Goal: Information Seeking & Learning: Learn about a topic

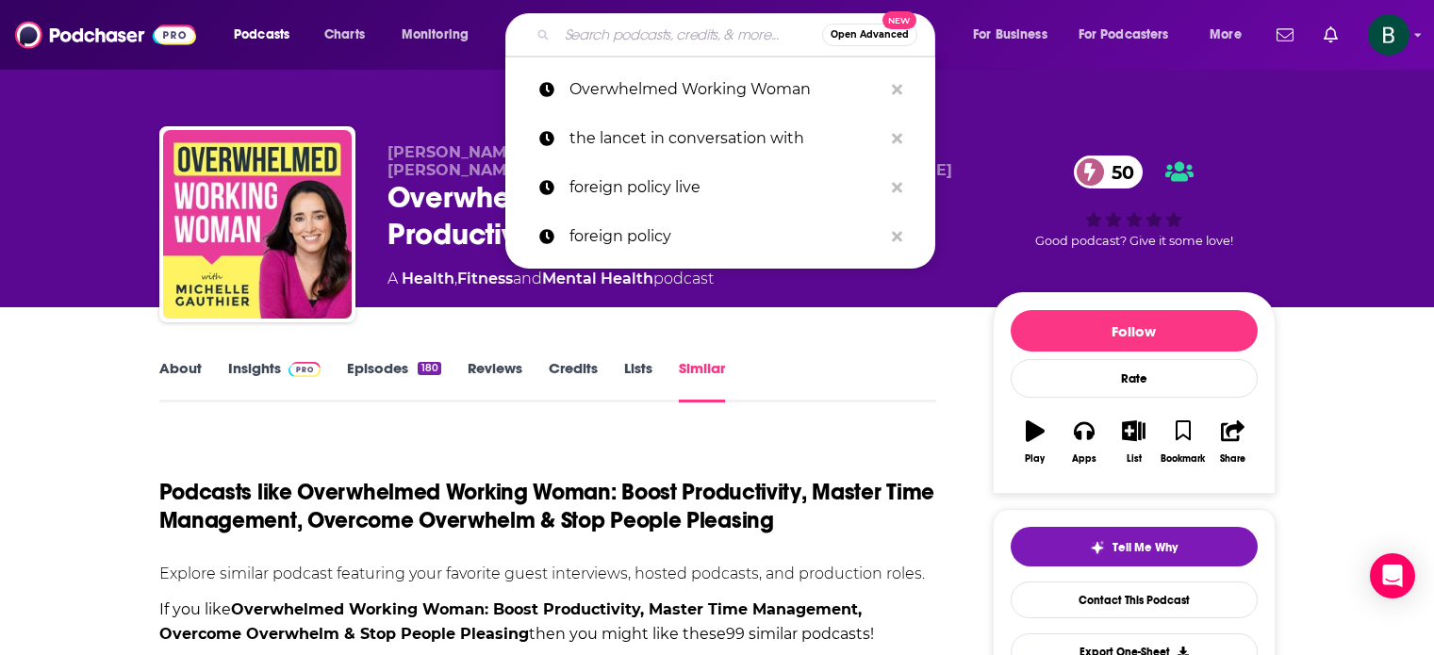
click at [579, 48] on input "Search podcasts, credits, & more..." at bounding box center [689, 35] width 265 height 30
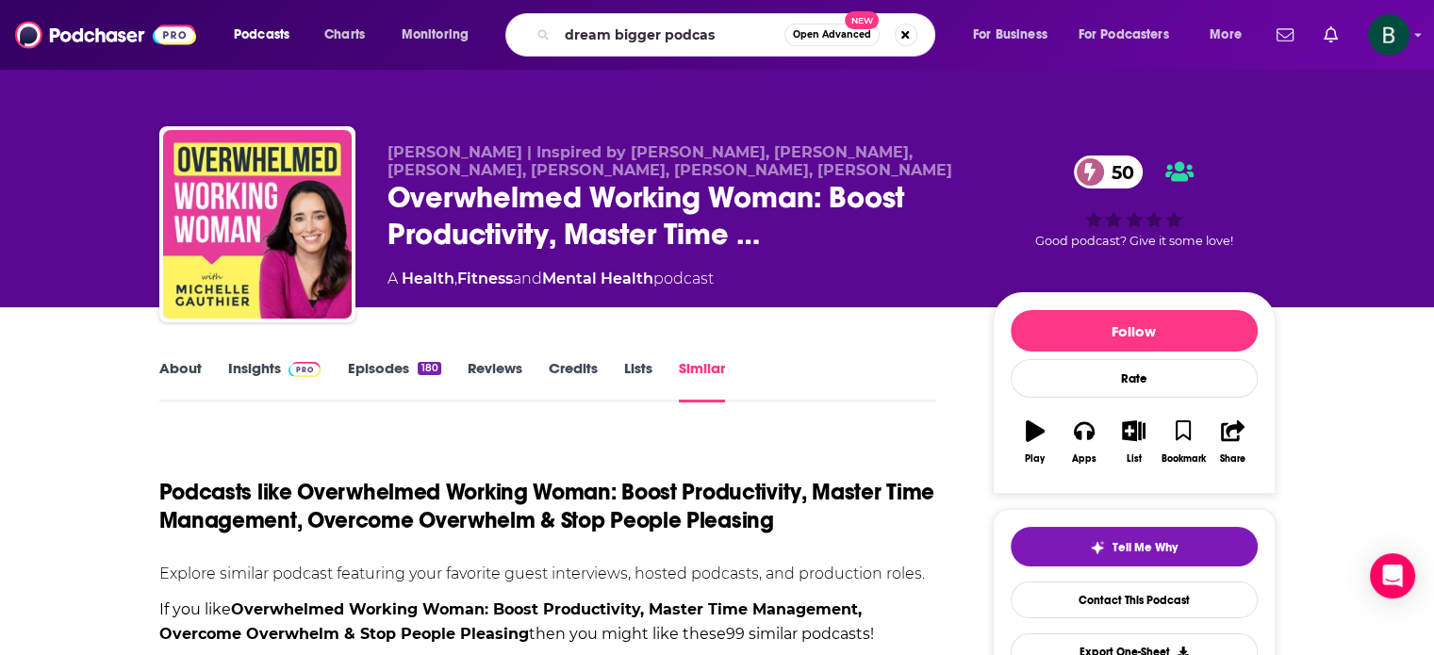
type input "dream bigger podcast"
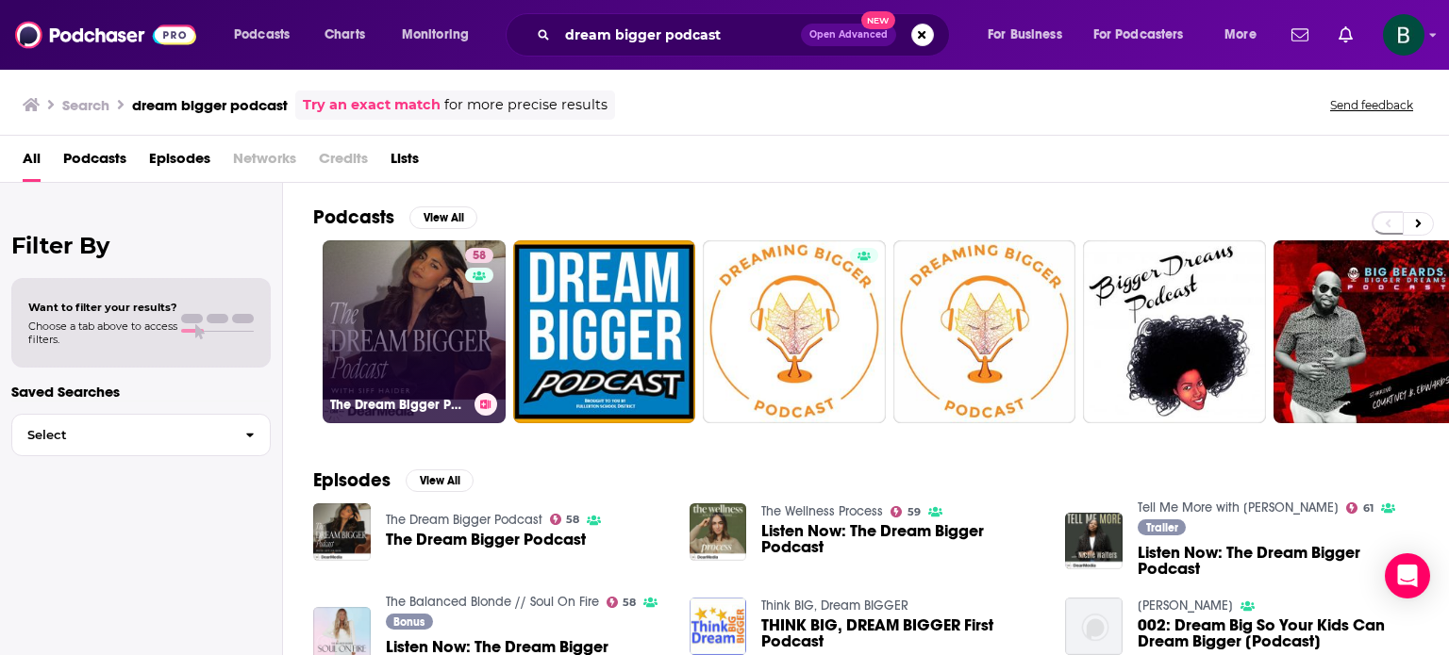
click at [377, 315] on link "58 The Dream Bigger Podcast" at bounding box center [414, 331] width 183 height 183
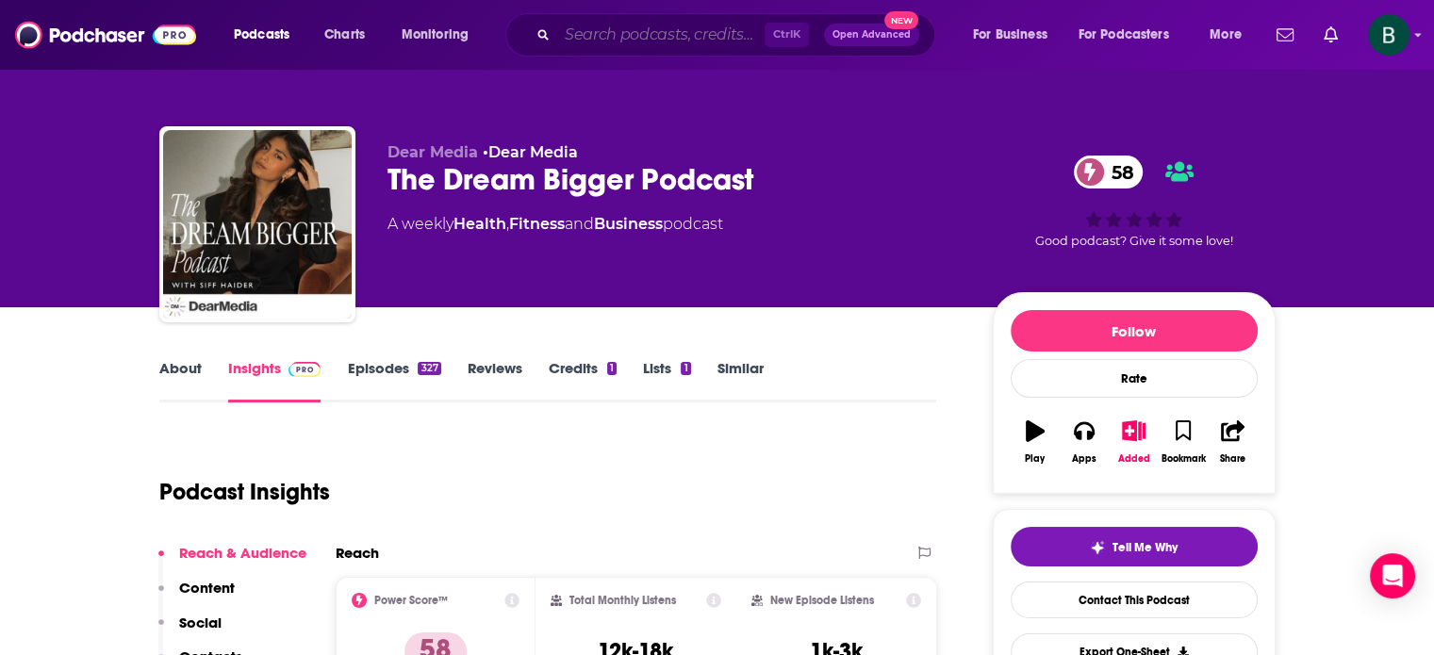
click at [638, 29] on input "Search podcasts, credits, & more..." at bounding box center [660, 35] width 207 height 30
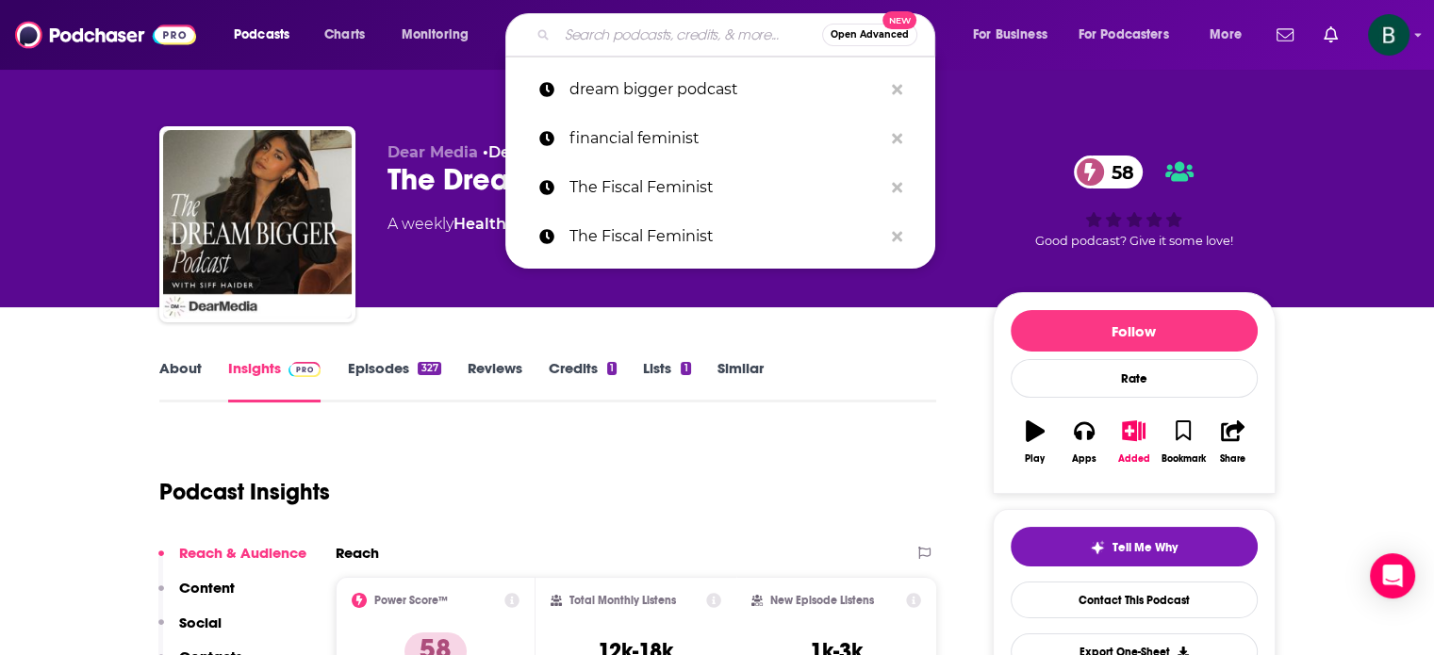
type input "r"
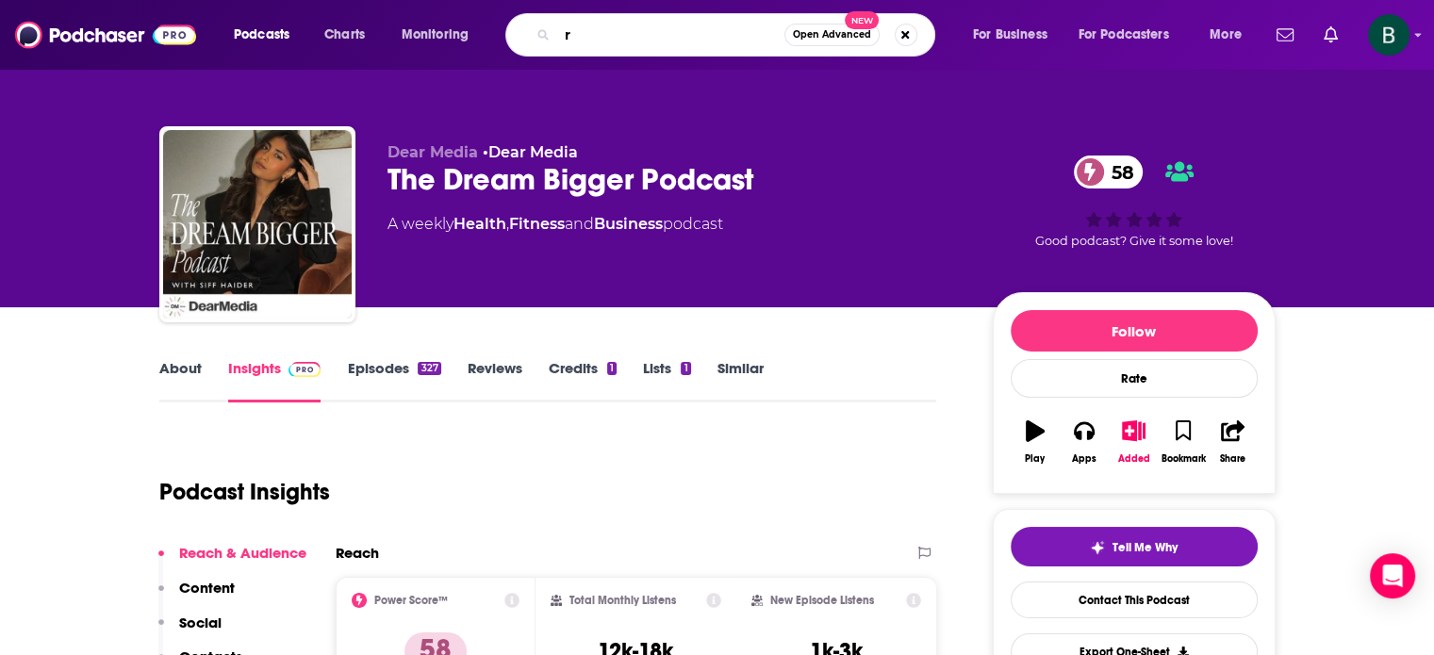
click at [638, 29] on input "r" at bounding box center [670, 35] width 227 height 30
type input "friends that invest"
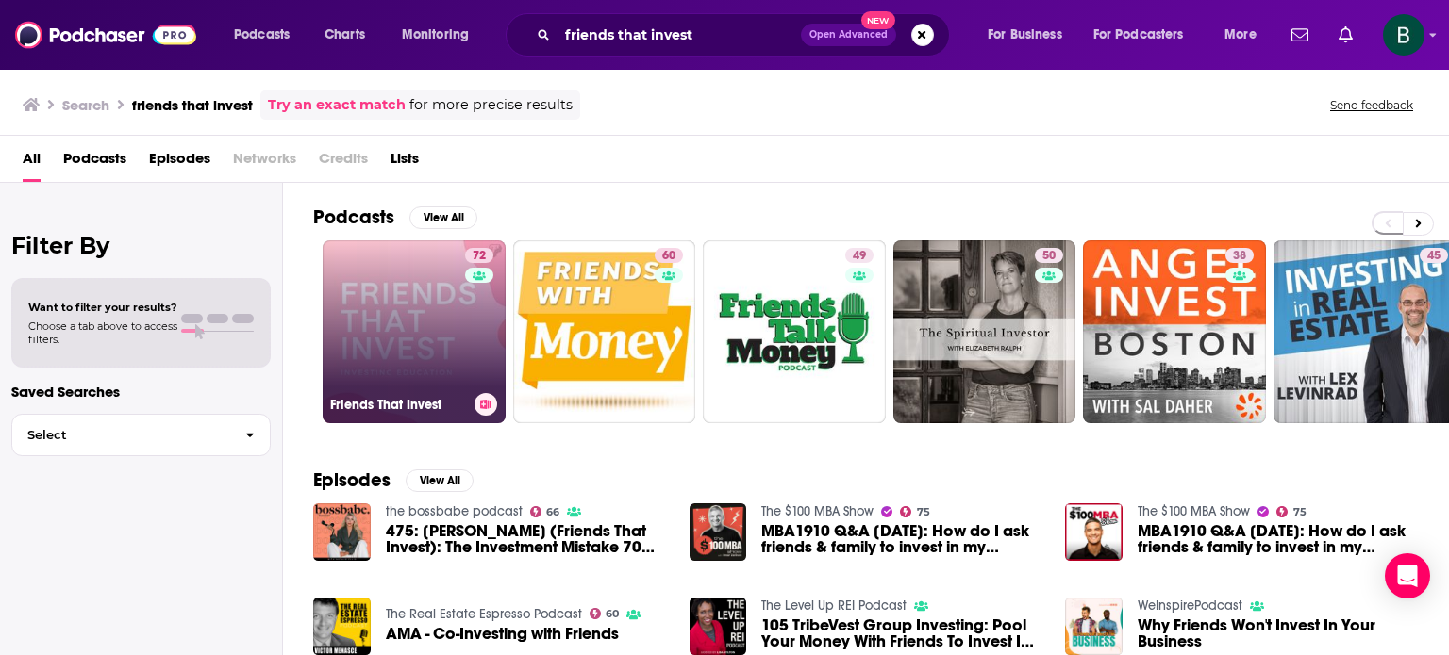
click at [406, 334] on link "72 Friends That Invest" at bounding box center [414, 331] width 183 height 183
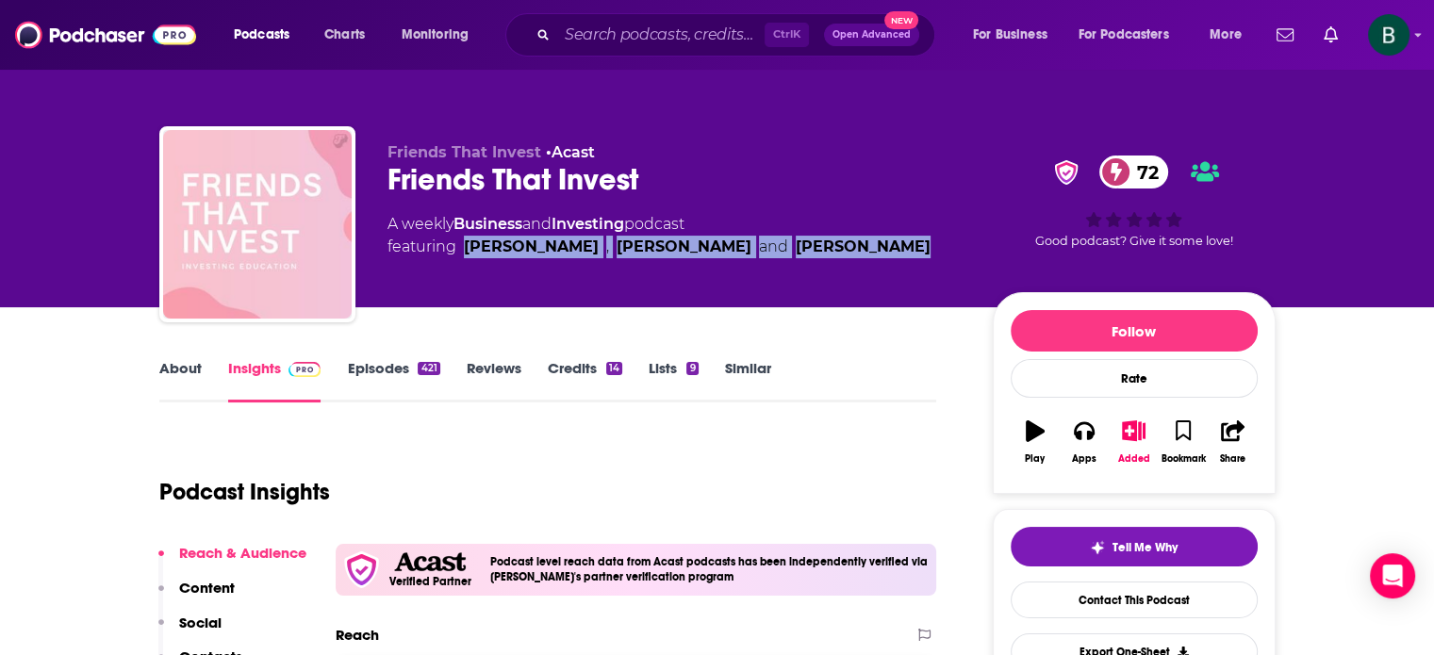
drag, startPoint x: 867, startPoint y: 248, endPoint x: 462, endPoint y: 248, distance: 404.6
click at [462, 248] on div "A weekly Business and Investing podcast featuring [PERSON_NAME] , [PERSON_NAME]…" at bounding box center [675, 235] width 575 height 45
copy span "[PERSON_NAME] , [PERSON_NAME] and [PERSON_NAME]"
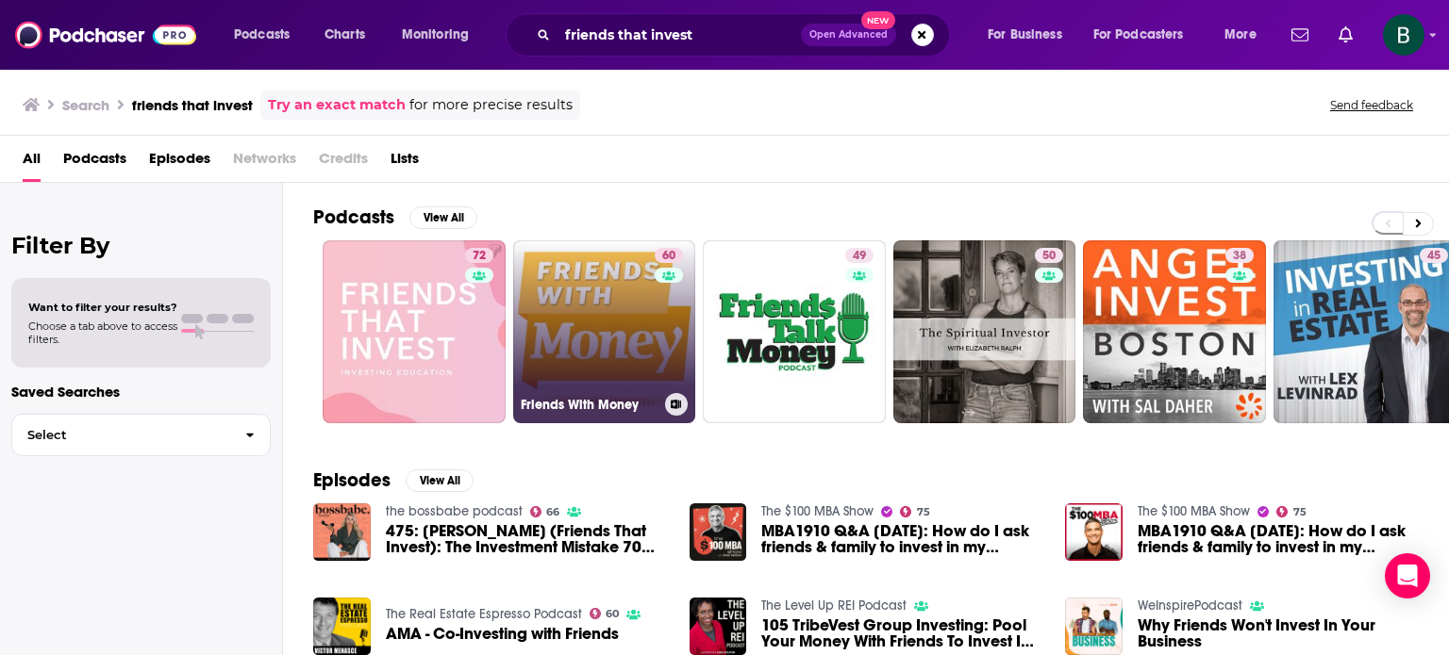
click at [583, 320] on link "60 Friends With Money" at bounding box center [604, 331] width 183 height 183
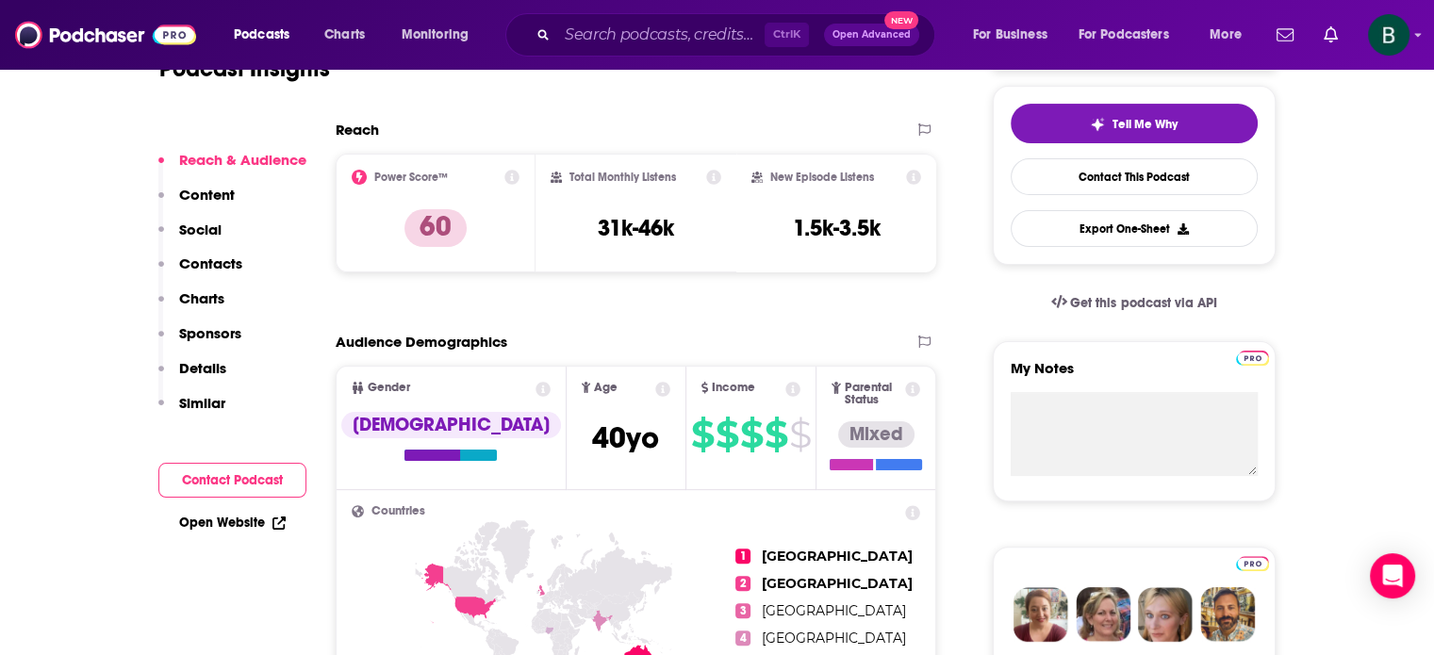
scroll to position [157, 0]
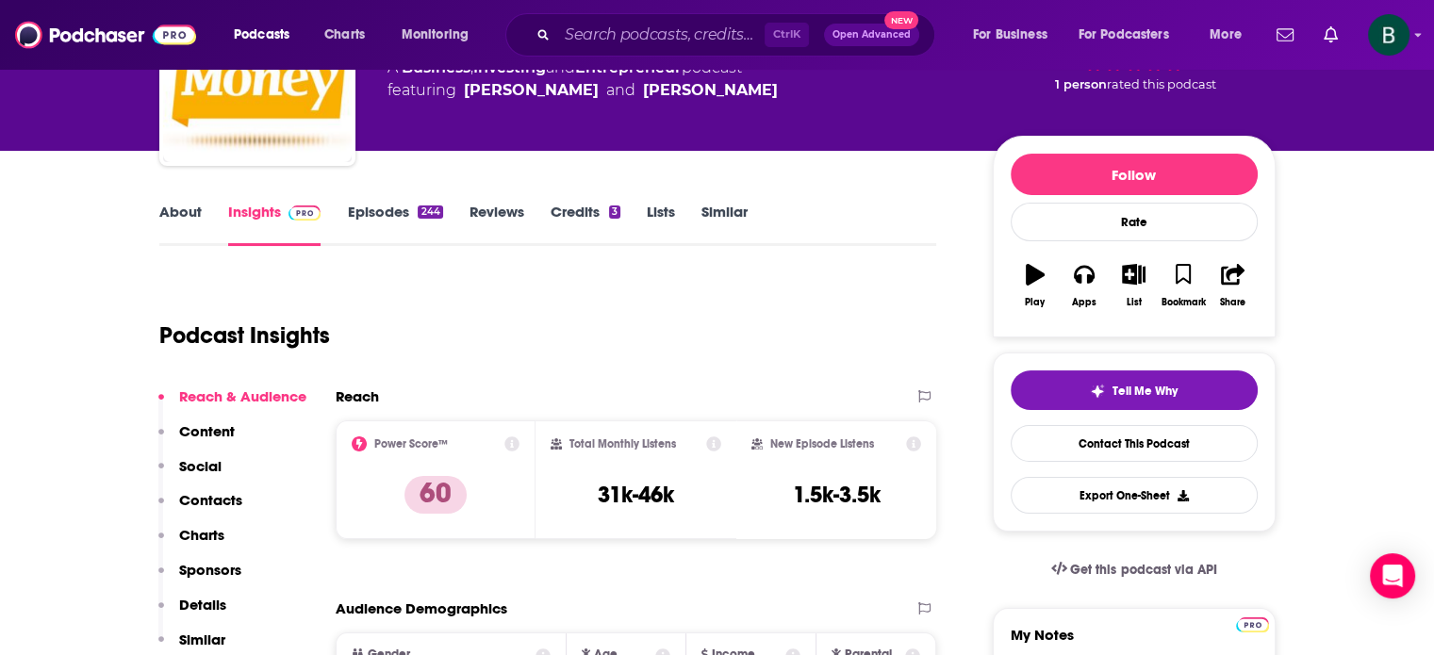
click at [177, 215] on link "About" at bounding box center [180, 224] width 42 height 43
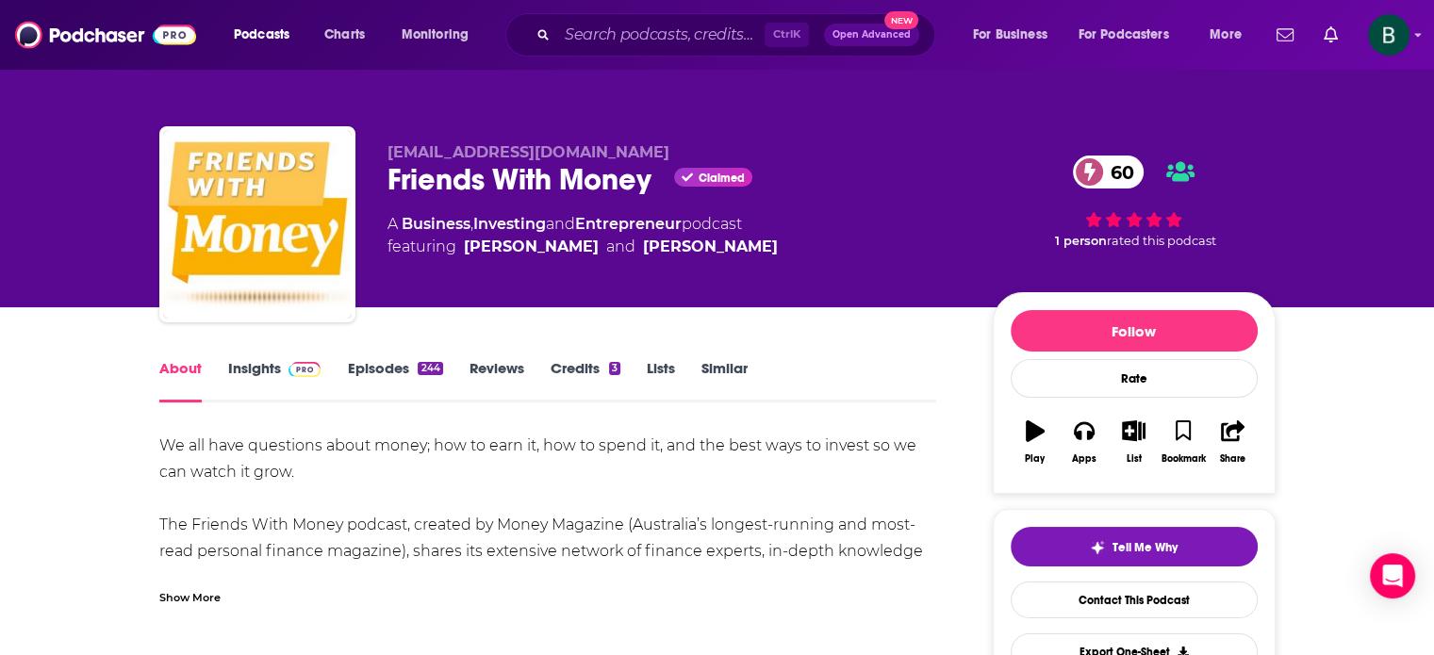
click at [250, 376] on link "Insights" at bounding box center [274, 380] width 93 height 43
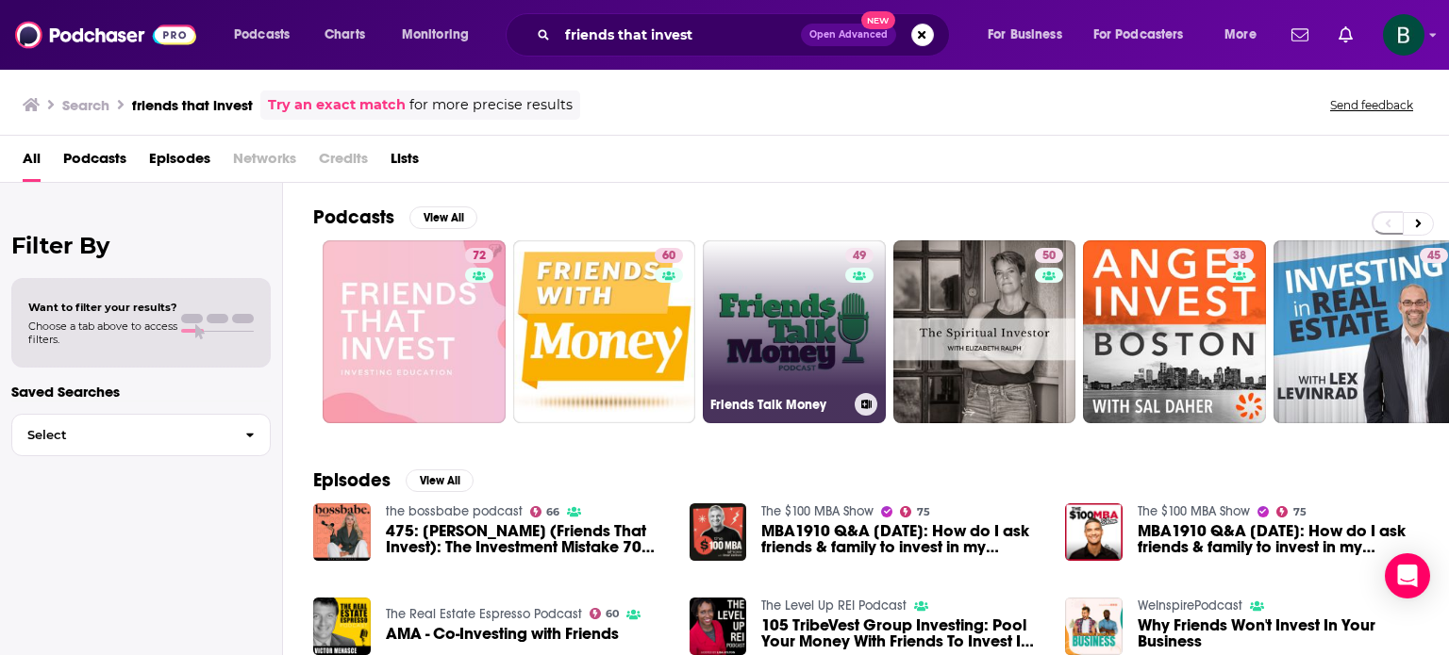
click at [807, 373] on link "49 Friends Talk Money" at bounding box center [794, 331] width 183 height 183
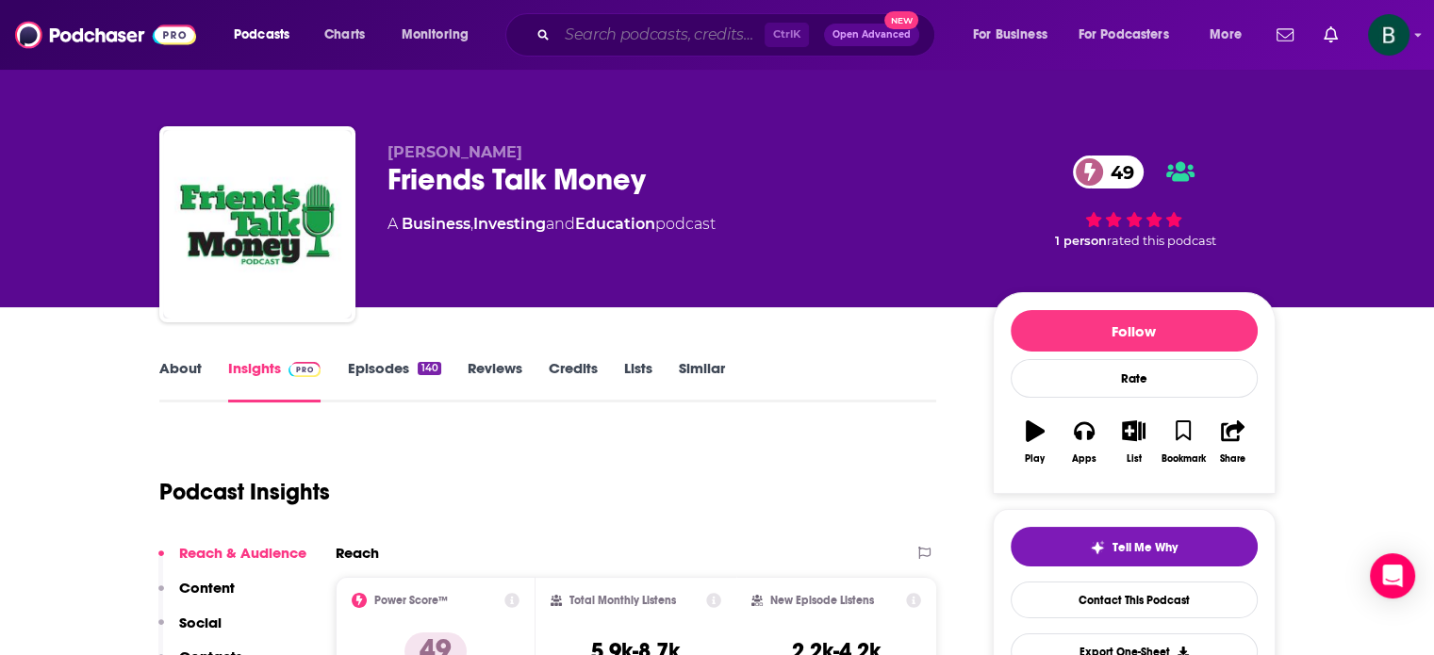
click at [575, 29] on input "Search podcasts, credits, & more..." at bounding box center [660, 35] width 207 height 30
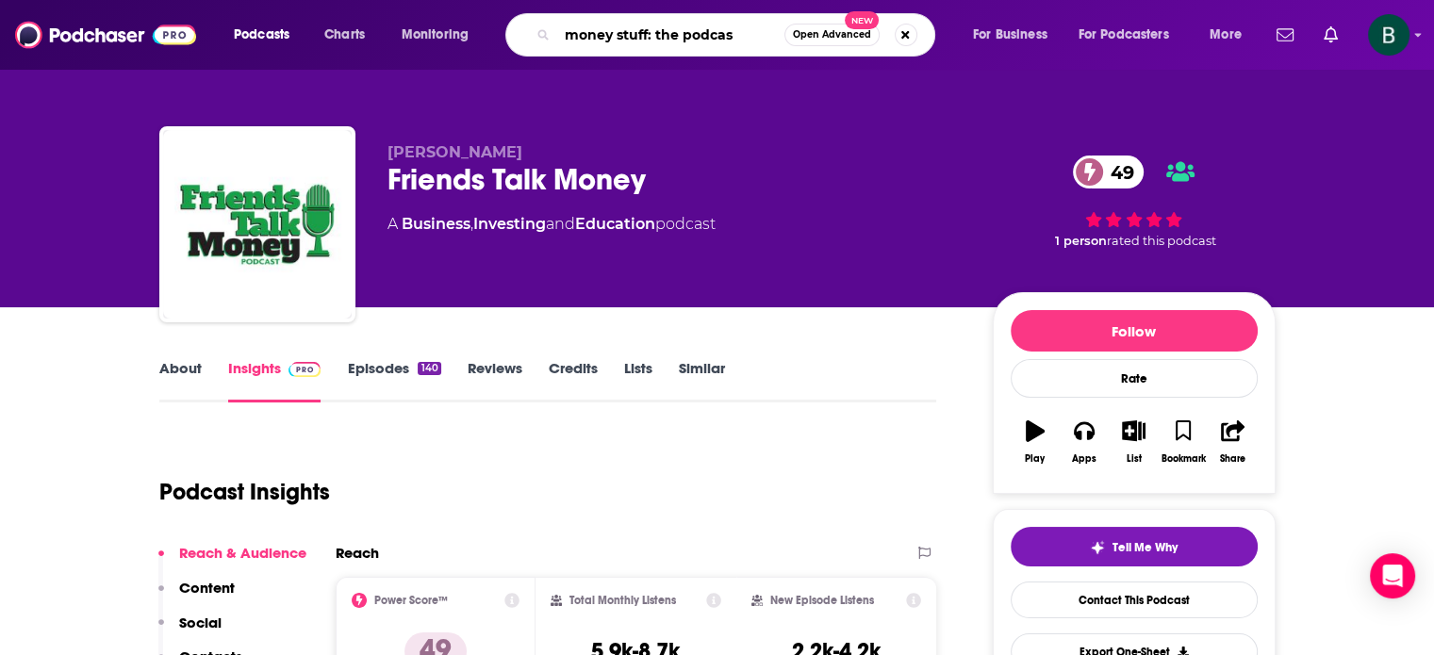
type input "money stuff: the podcast"
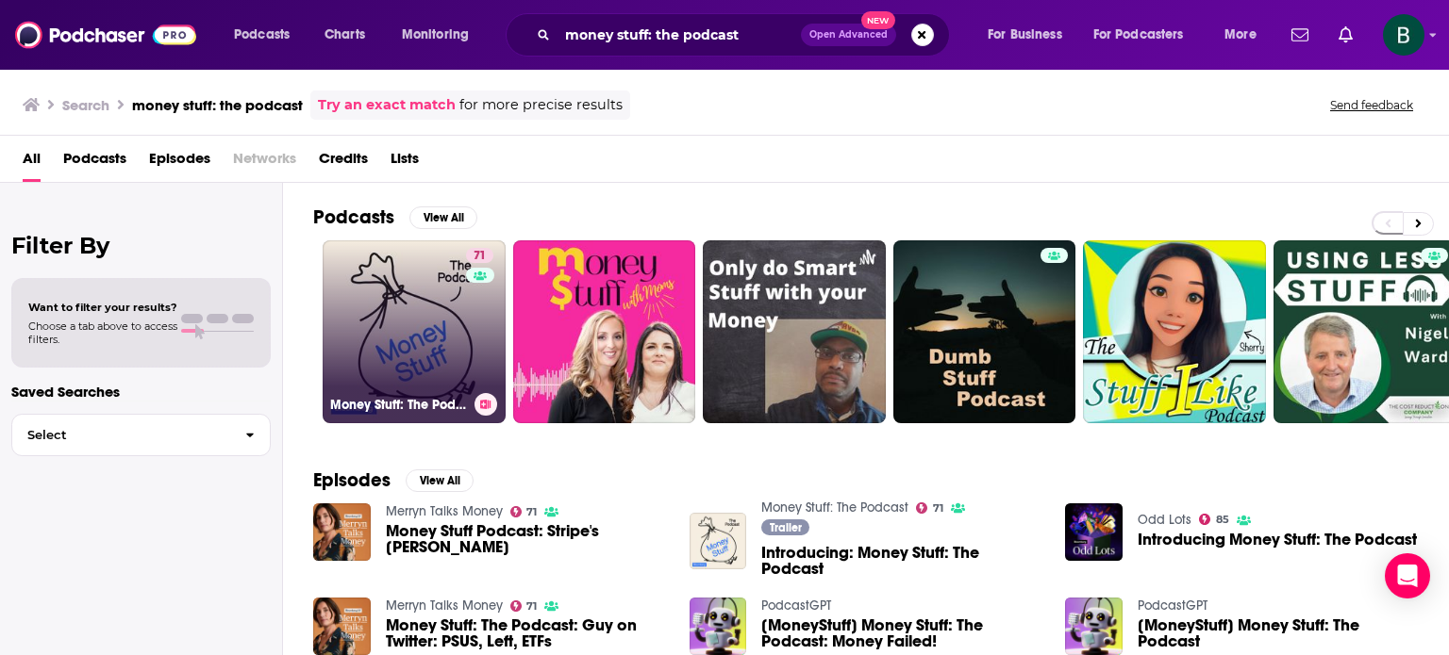
click at [446, 344] on link "71 Money Stuff: The Podcast" at bounding box center [414, 331] width 183 height 183
